Goal: Answer question/provide support

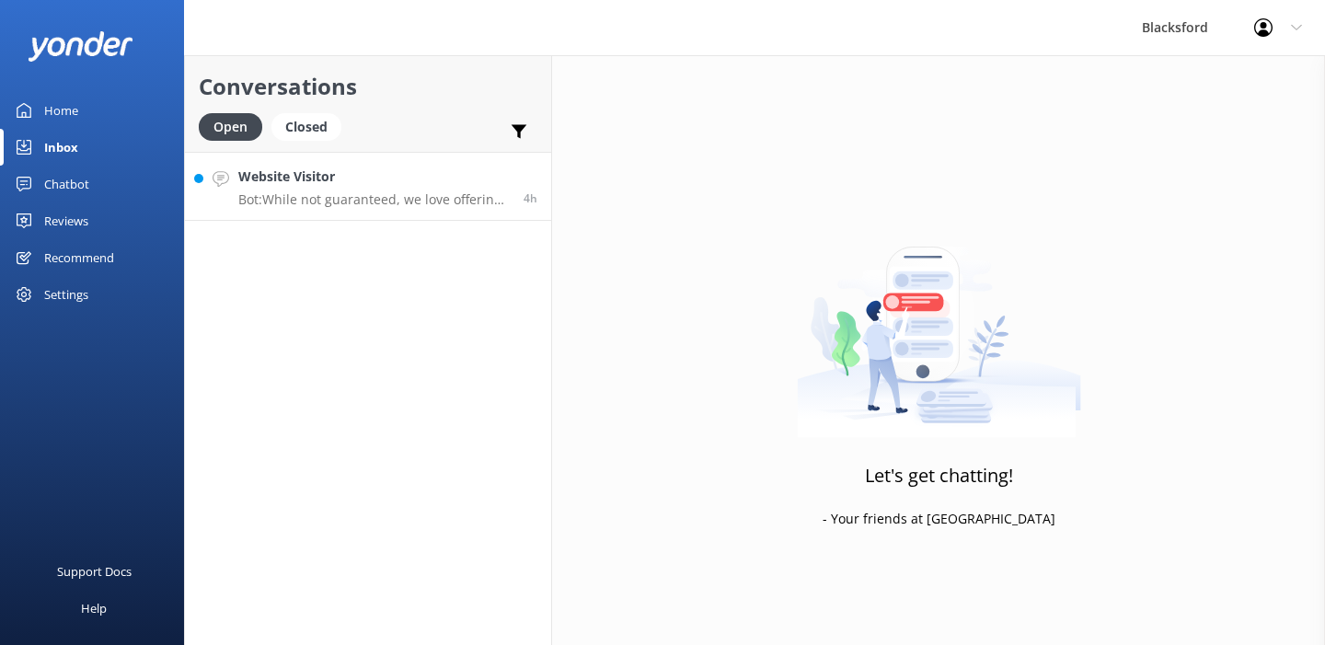
click at [422, 192] on p "Bot: While not guaranteed, we love offering one-way rentals and try to accommod…" at bounding box center [374, 199] width 272 height 17
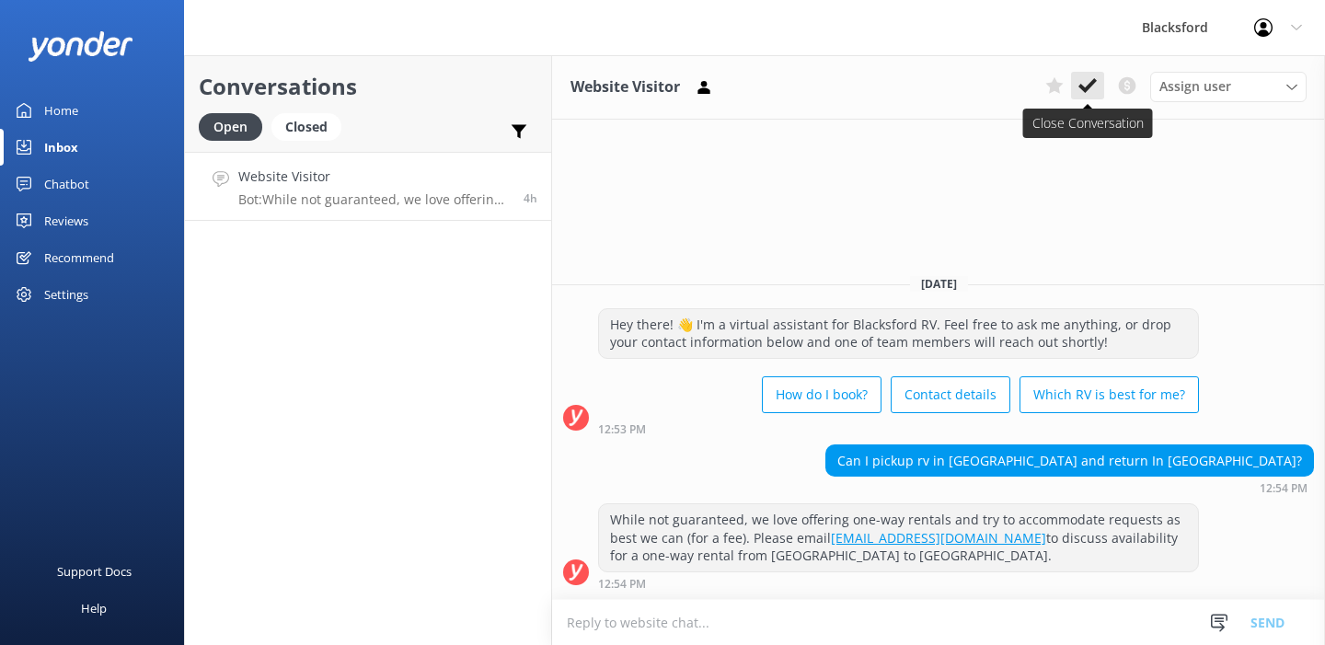
click at [1096, 87] on icon at bounding box center [1088, 85] width 18 height 18
